Goal: Task Accomplishment & Management: Use online tool/utility

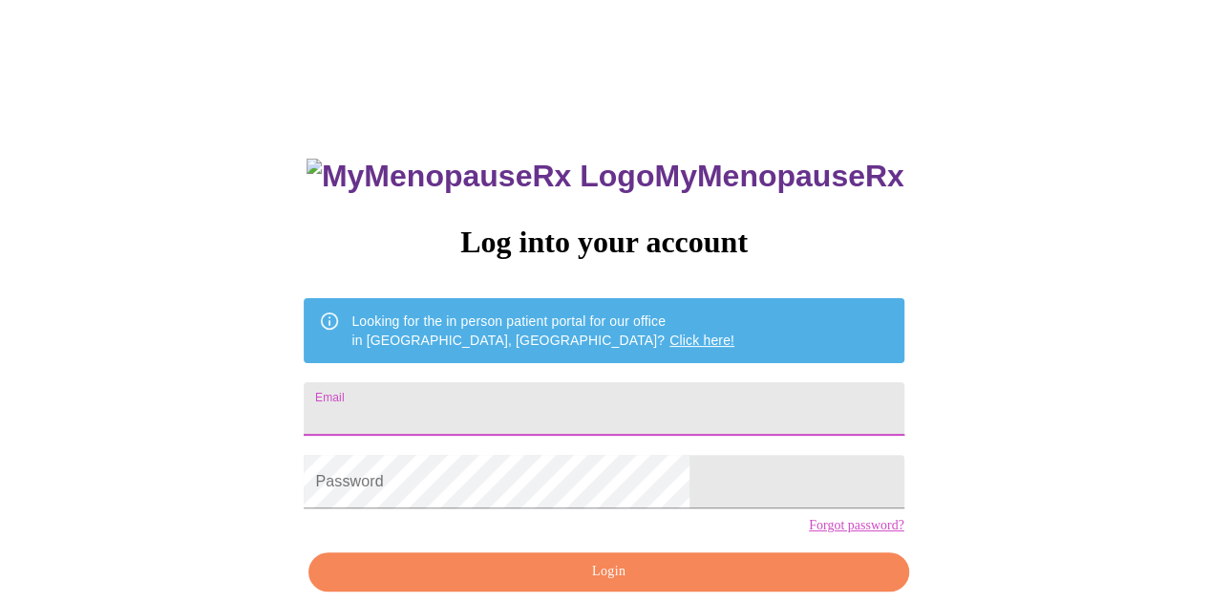
click at [485, 396] on input "Email" at bounding box center [604, 408] width 600 height 53
type input "[EMAIL_ADDRESS][DOMAIN_NAME]"
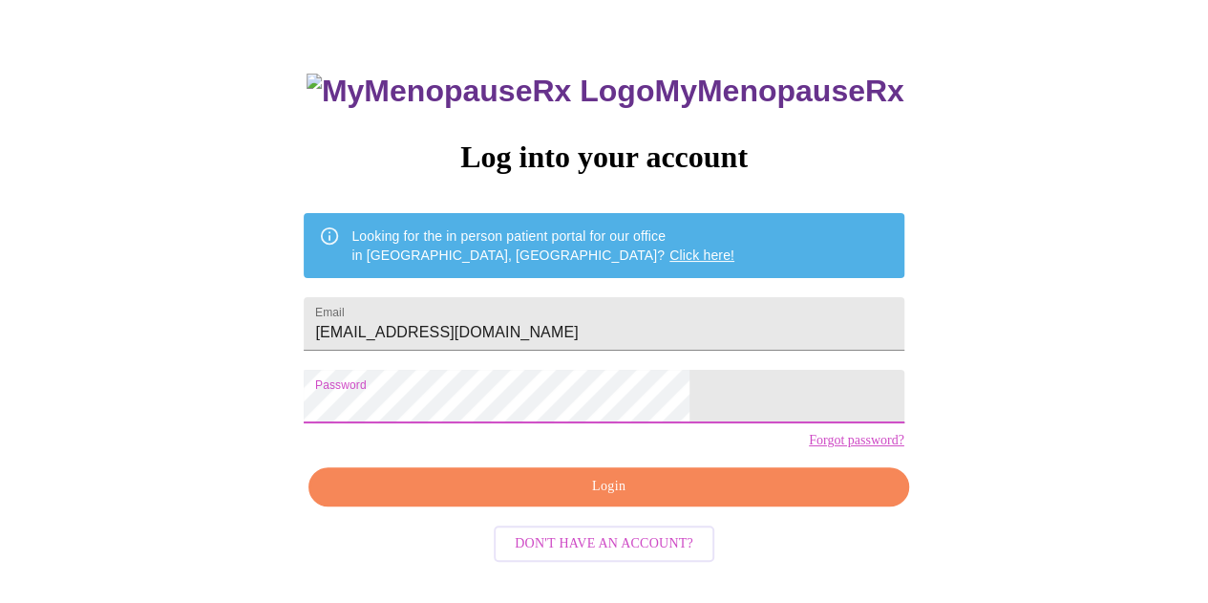
click at [578, 499] on span "Login" at bounding box center [608, 487] width 556 height 24
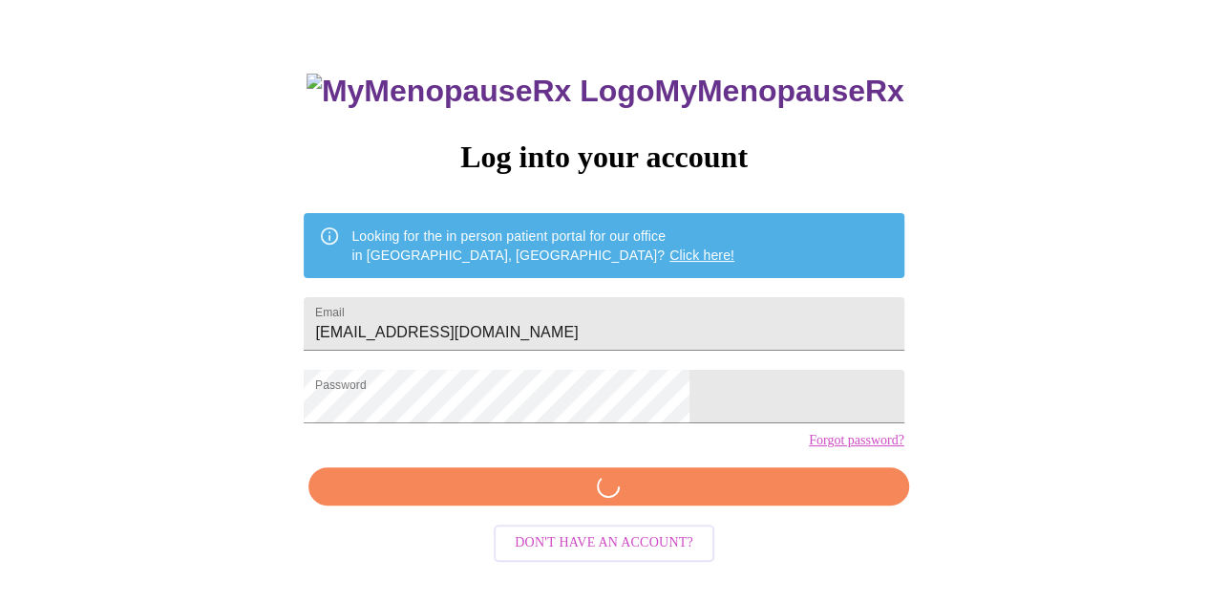
scroll to position [84, 0]
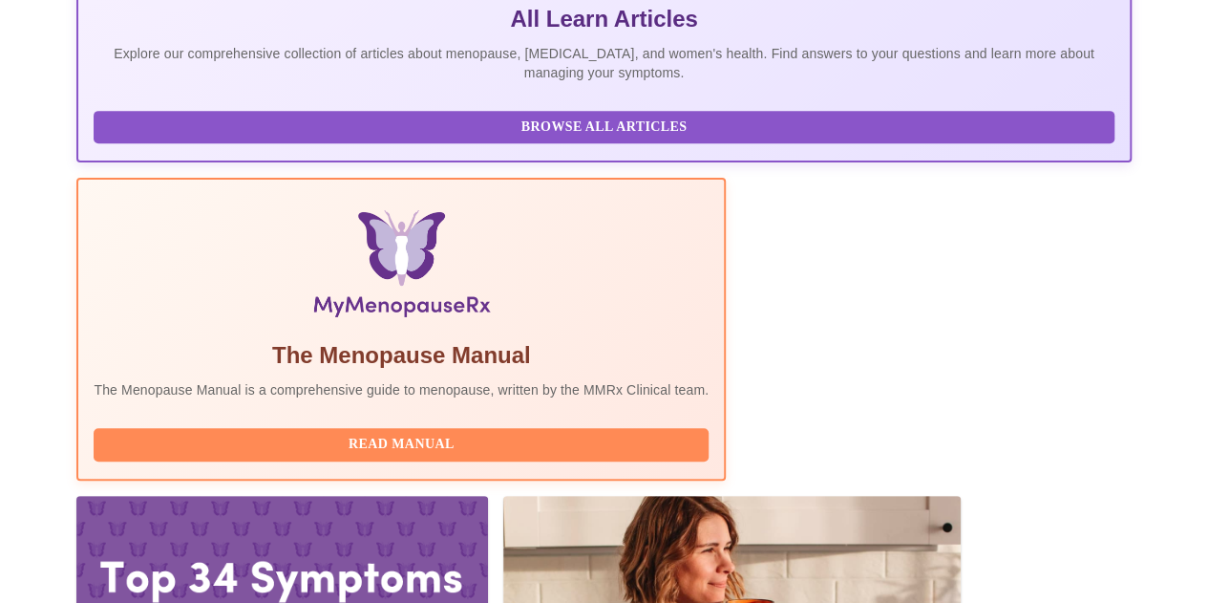
scroll to position [466, 0]
